Goal: Browse casually

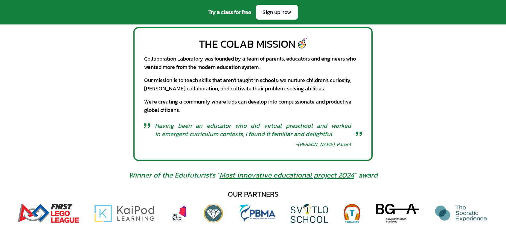
scroll to position [273, 0]
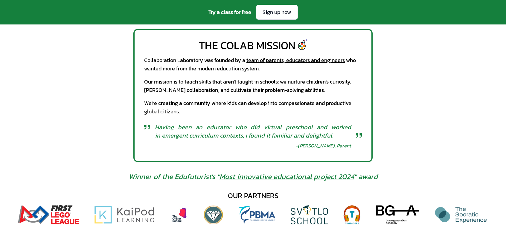
click at [282, 95] on div "The CoLab Mission Collaboration Laboratory was founded by a team of parents, ed…" at bounding box center [252, 96] width 239 height 134
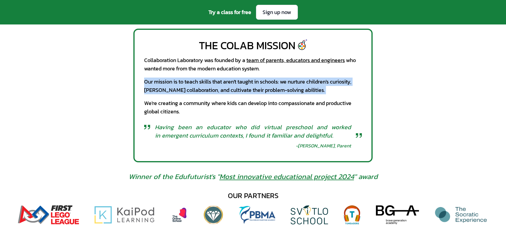
click at [282, 95] on div "The CoLab Mission Collaboration Laboratory was founded by a team of parents, ed…" at bounding box center [252, 96] width 239 height 134
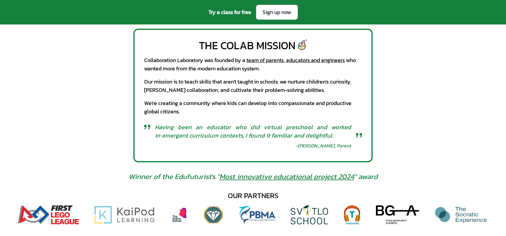
click at [247, 110] on div "We're creating a community where kids can develop into compassionate and produc…" at bounding box center [253, 107] width 218 height 17
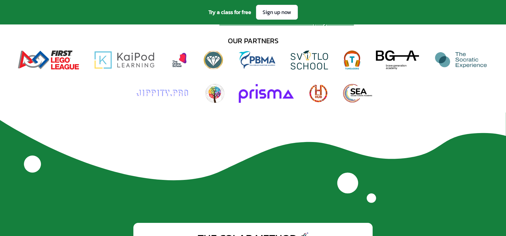
scroll to position [427, 0]
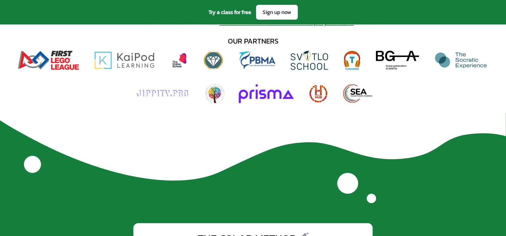
click at [309, 61] on img at bounding box center [310, 60] width 38 height 19
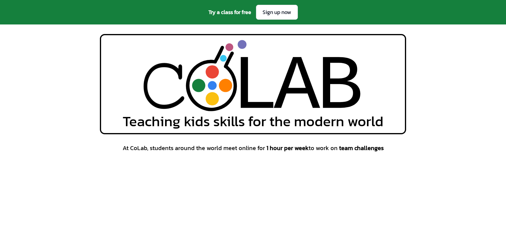
scroll to position [427, 0]
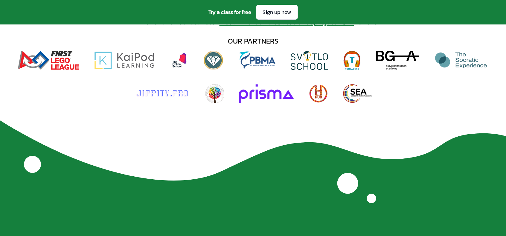
click at [143, 64] on img at bounding box center [124, 60] width 62 height 19
click at [215, 67] on img at bounding box center [213, 60] width 20 height 19
click at [400, 64] on img at bounding box center [397, 60] width 43 height 19
click at [177, 97] on img at bounding box center [161, 93] width 57 height 19
click at [323, 103] on img at bounding box center [318, 93] width 20 height 19
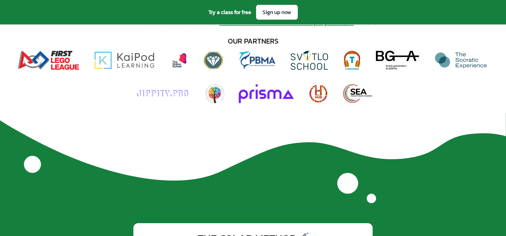
click at [368, 91] on img at bounding box center [358, 93] width 30 height 19
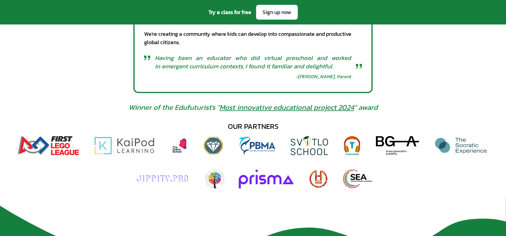
scroll to position [338, 0]
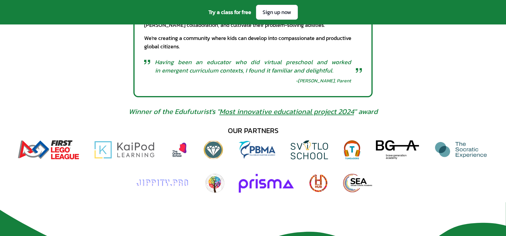
click at [185, 148] on img at bounding box center [179, 149] width 19 height 19
